Goal: Information Seeking & Learning: Learn about a topic

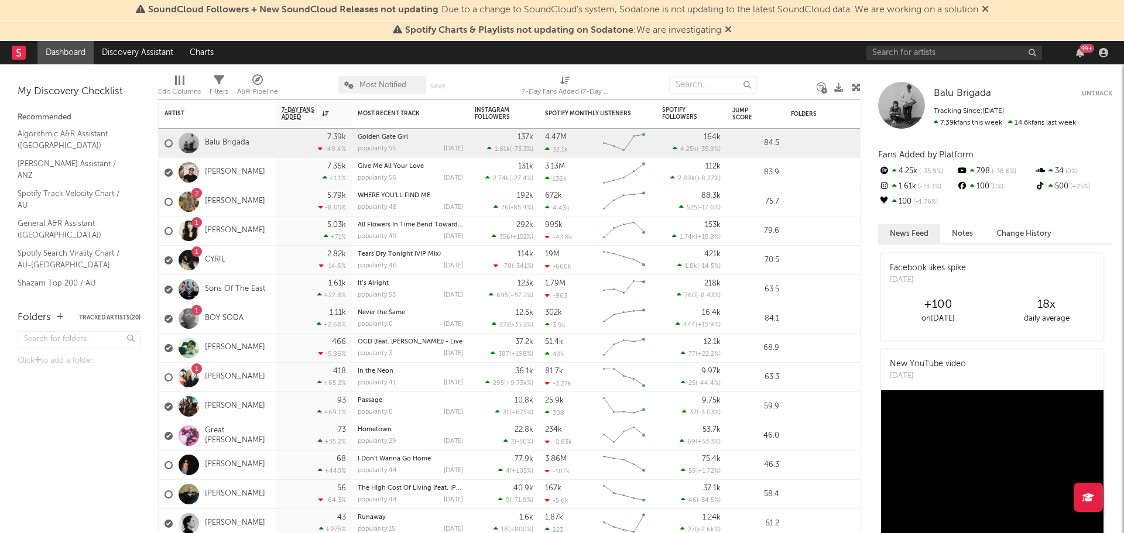
click at [623, 55] on nav "Dashboard Discovery Assistant Charts 99 +" at bounding box center [562, 52] width 1124 height 23
drag, startPoint x: 637, startPoint y: 2, endPoint x: 679, endPoint y: 56, distance: 67.9
click at [679, 56] on nav "Dashboard Discovery Assistant Charts 99 +" at bounding box center [562, 52] width 1124 height 23
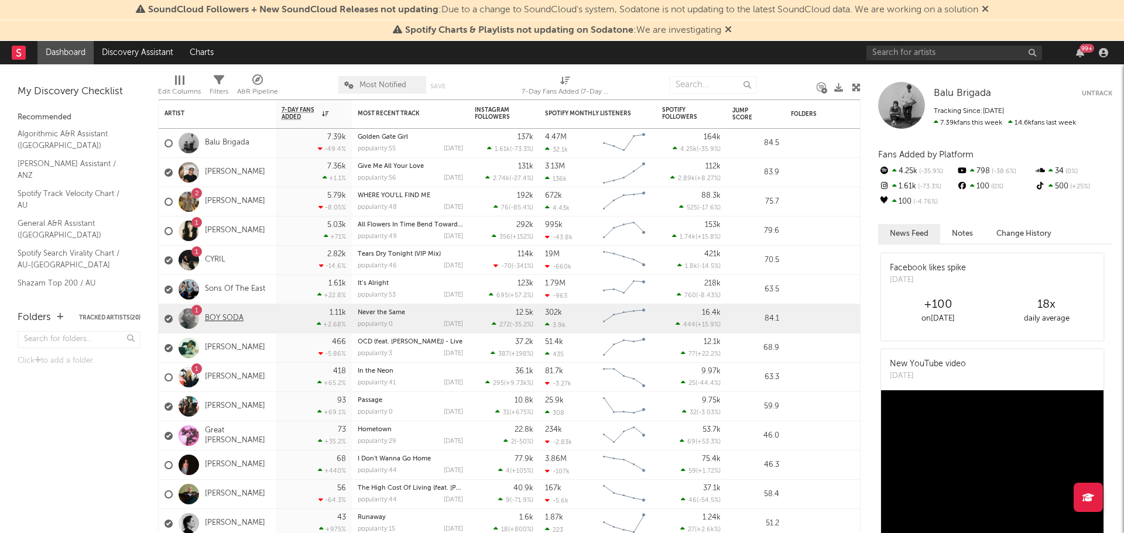
click at [237, 320] on link "BOY SODA" at bounding box center [224, 319] width 39 height 10
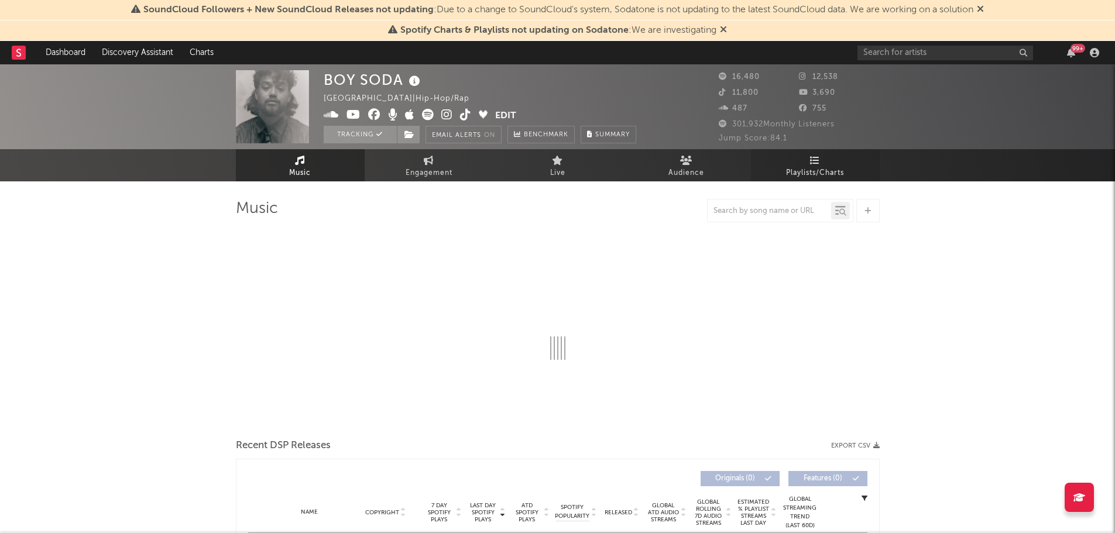
click at [796, 169] on span "Playlists/Charts" at bounding box center [815, 173] width 58 height 14
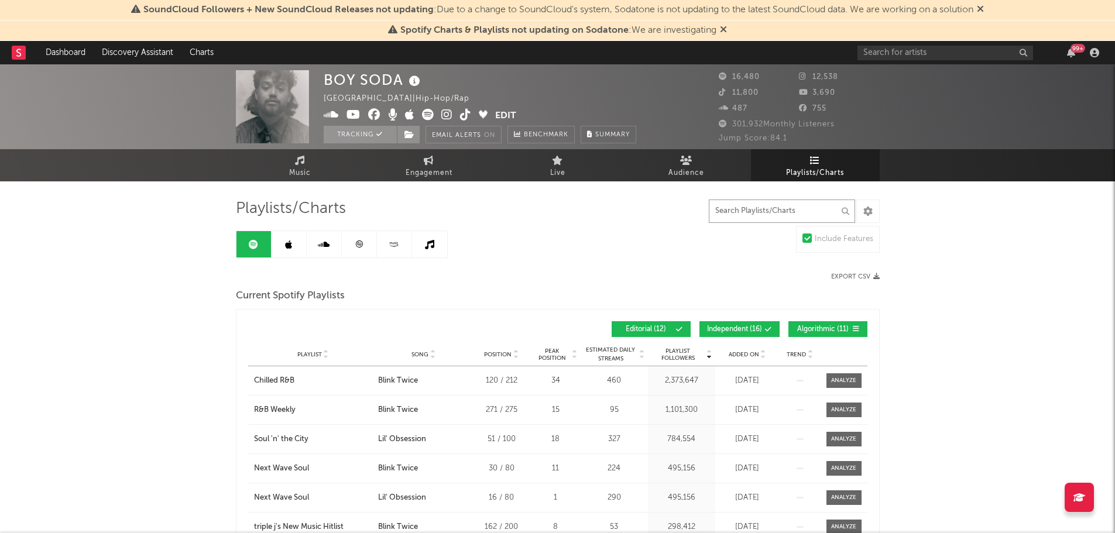
click at [749, 212] on input "text" at bounding box center [782, 211] width 146 height 23
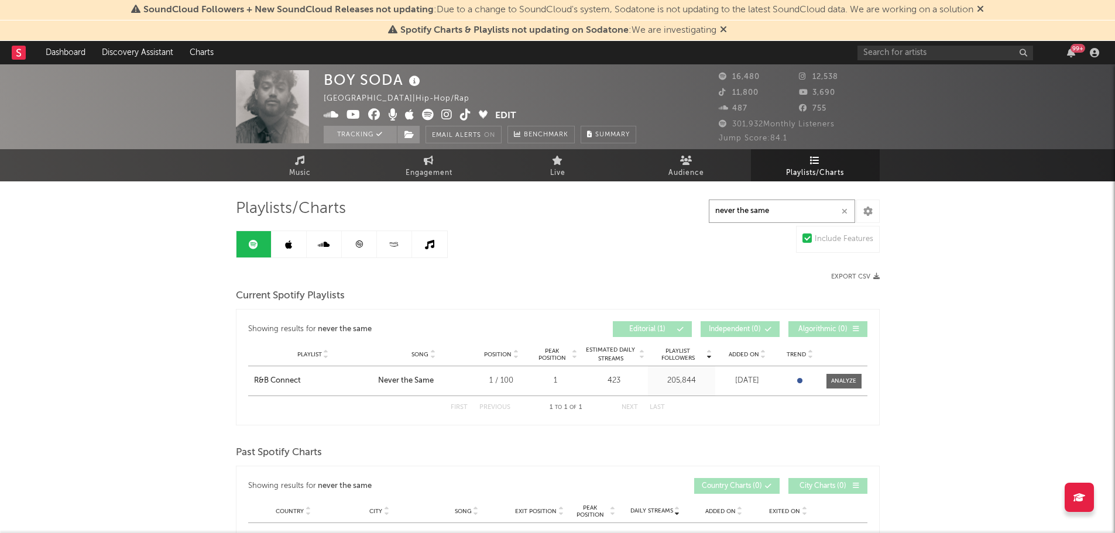
type input "never the same"
click at [280, 387] on div "Playlist R&B Connect City Song Never the Same Position 1 / 100 Peak Position 1 …" at bounding box center [557, 380] width 619 height 29
click at [275, 385] on div "R&B Connect" at bounding box center [277, 381] width 47 height 12
click at [297, 239] on link at bounding box center [289, 244] width 35 height 26
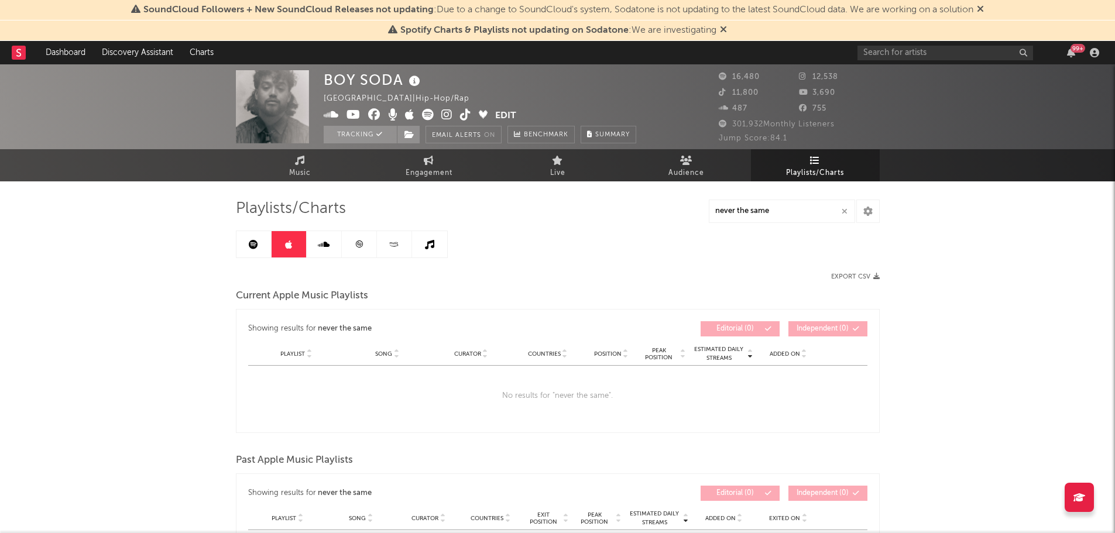
click at [320, 256] on link at bounding box center [324, 244] width 35 height 26
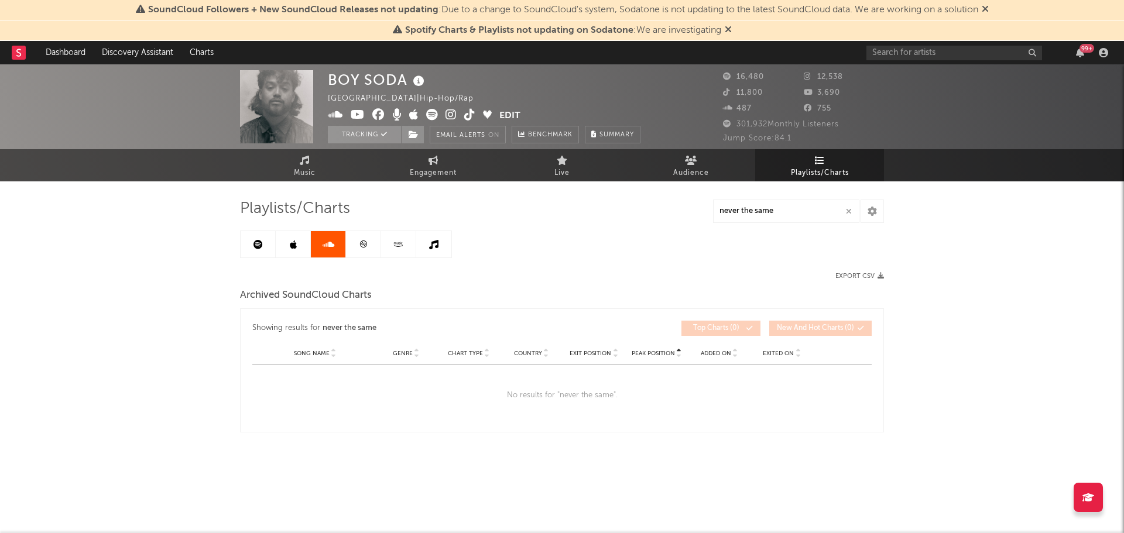
click at [362, 242] on icon at bounding box center [363, 244] width 9 height 9
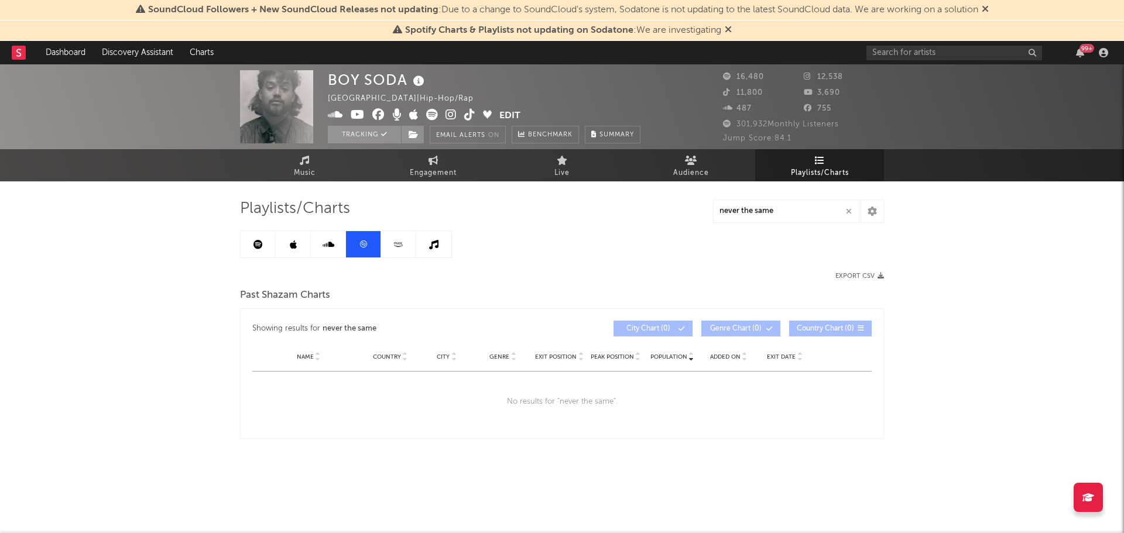
click at [403, 245] on icon at bounding box center [398, 244] width 13 height 9
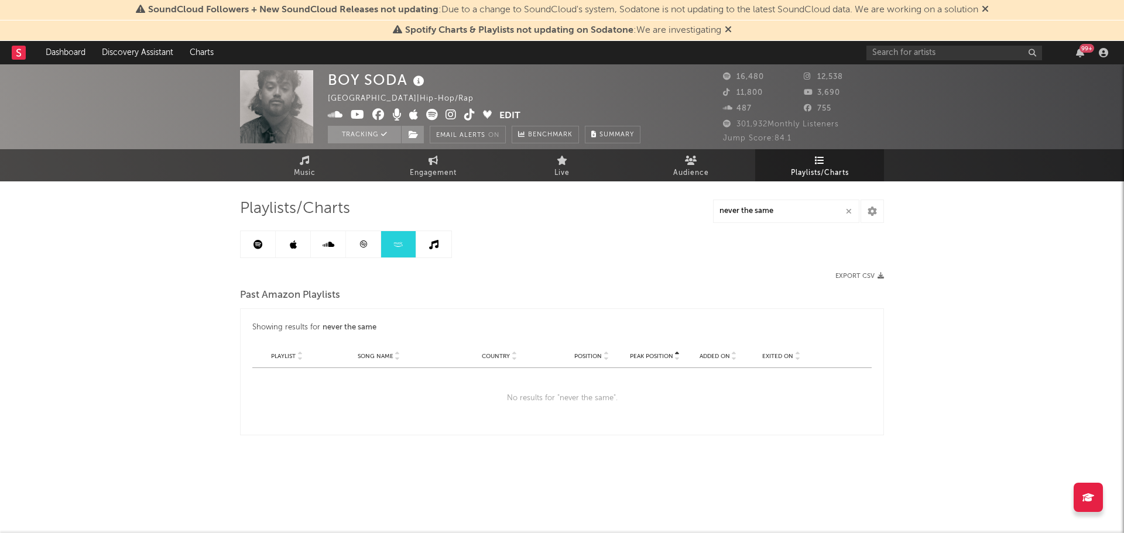
click at [437, 245] on icon at bounding box center [433, 244] width 9 height 9
